Goal: Transaction & Acquisition: Purchase product/service

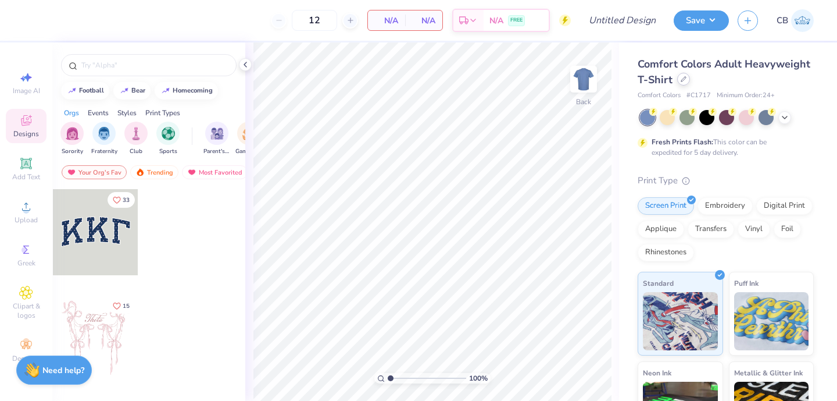
click at [678, 82] on div at bounding box center [683, 79] width 13 height 13
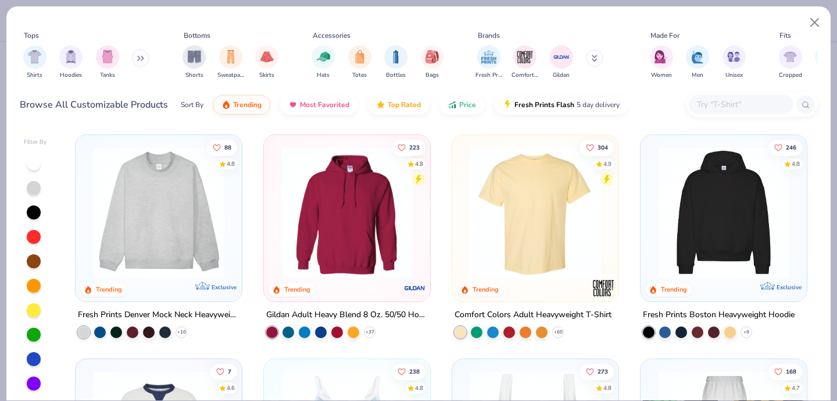
click at [698, 102] on input "text" at bounding box center [741, 104] width 90 height 13
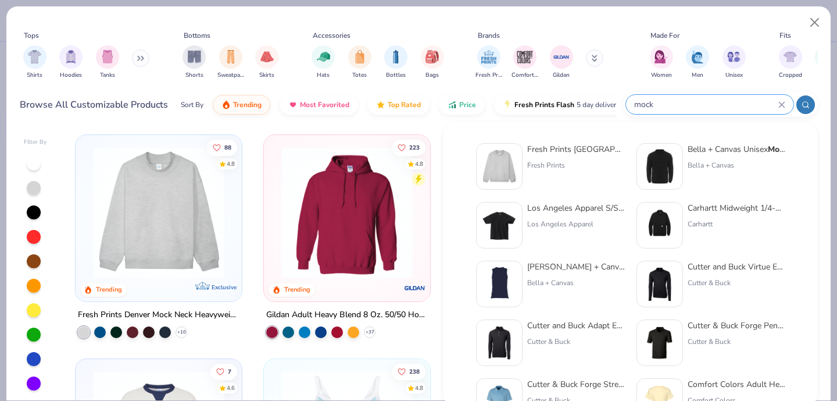
type input "mock"
click at [508, 155] on img at bounding box center [499, 166] width 36 height 36
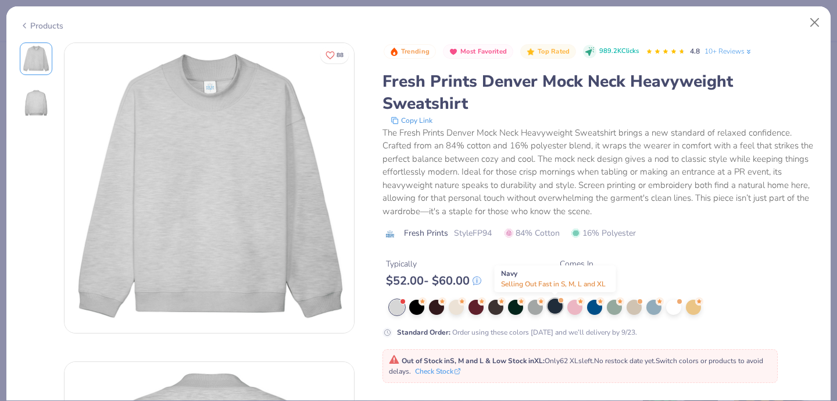
click at [558, 309] on div at bounding box center [555, 305] width 15 height 15
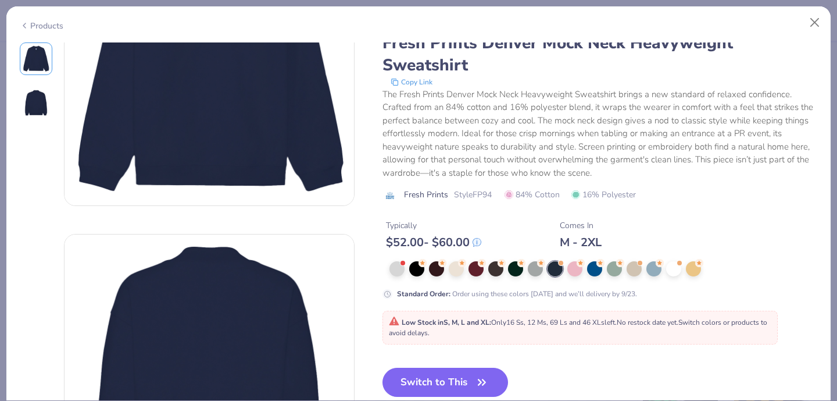
scroll to position [212, 0]
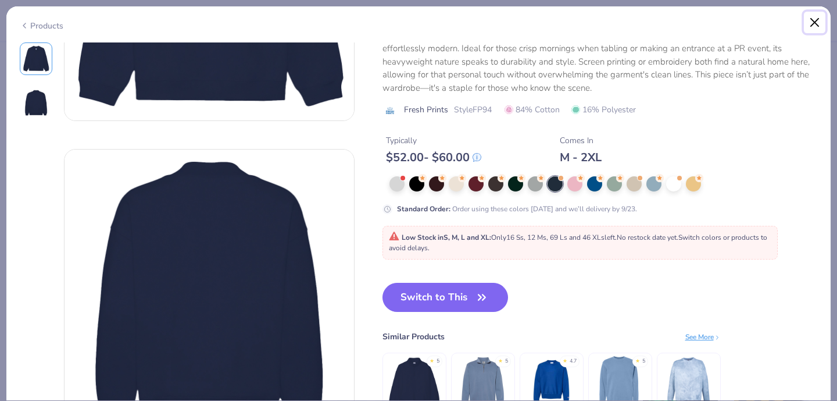
click at [816, 19] on button "Close" at bounding box center [815, 23] width 22 height 22
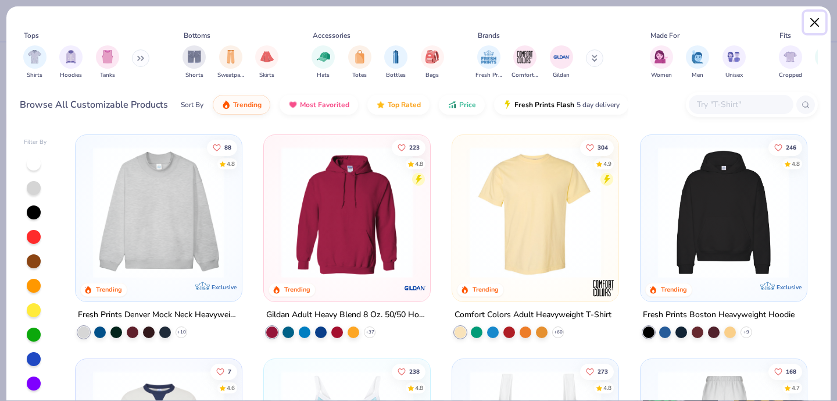
click at [817, 24] on button "Close" at bounding box center [815, 23] width 22 height 22
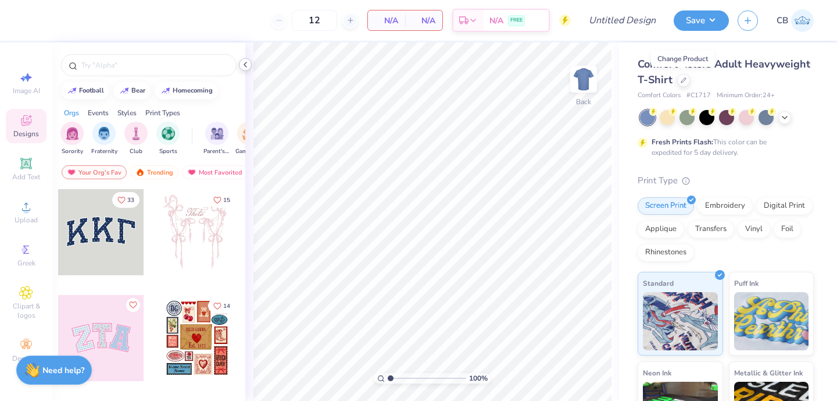
click at [245, 63] on polyline at bounding box center [245, 64] width 2 height 5
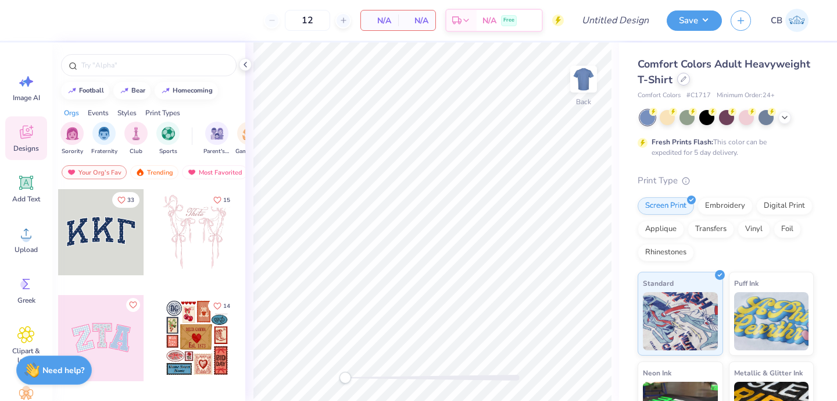
click at [684, 84] on div at bounding box center [683, 79] width 13 height 13
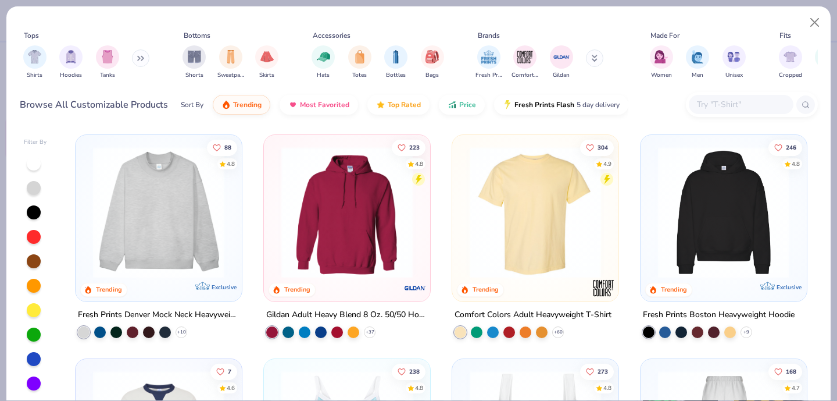
click at [85, 248] on div at bounding box center [158, 209] width 155 height 137
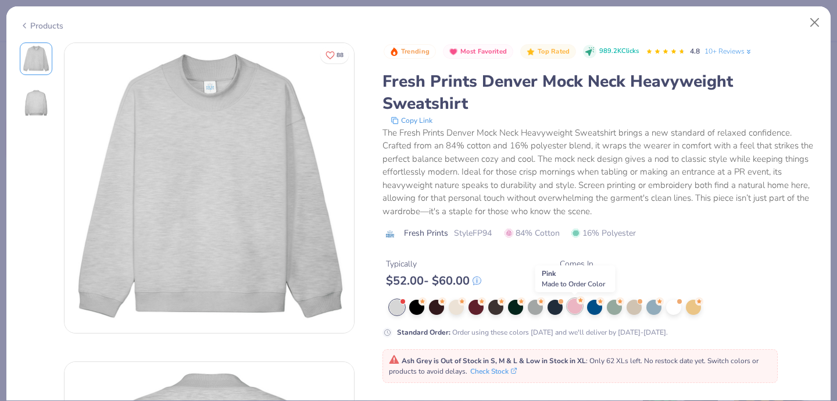
click at [574, 309] on div at bounding box center [574, 305] width 15 height 15
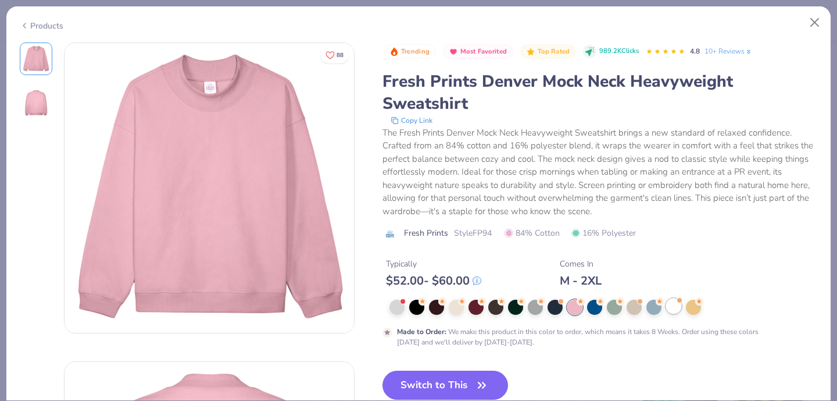
click at [681, 312] on div at bounding box center [673, 305] width 15 height 15
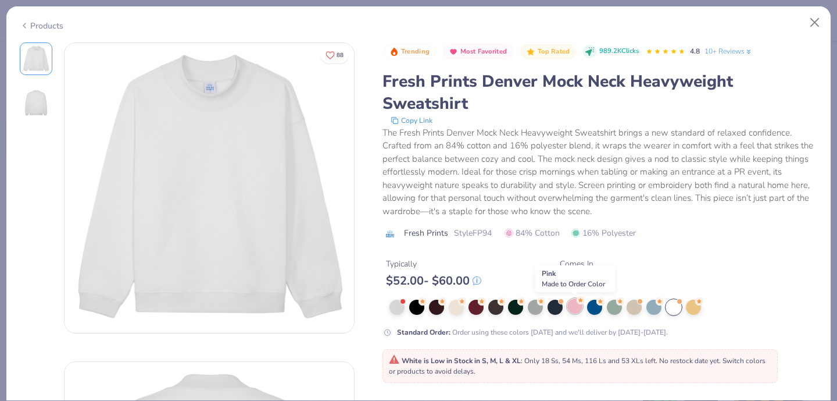
click at [572, 308] on div at bounding box center [574, 305] width 15 height 15
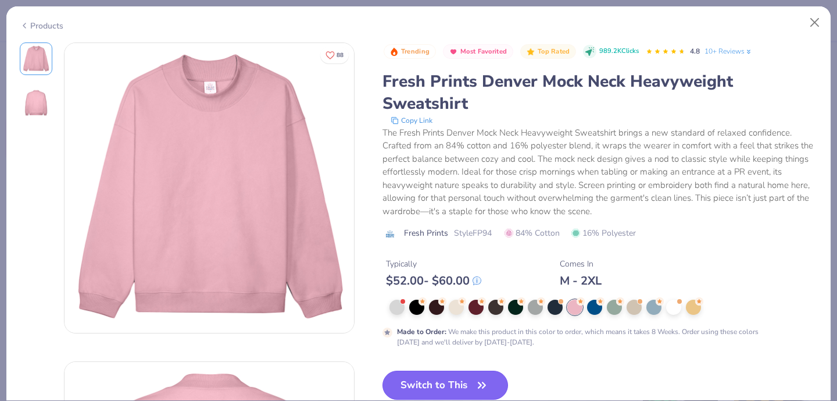
click at [420, 385] on button "Switch to This" at bounding box center [446, 384] width 126 height 29
type input "50"
type textarea "x"
